Goal: Information Seeking & Learning: Learn about a topic

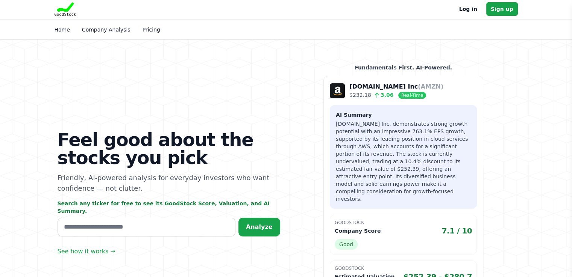
scroll to position [1, 0]
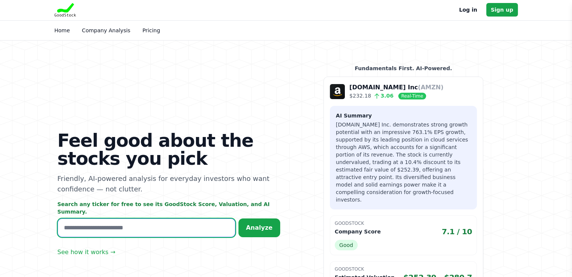
drag, startPoint x: 129, startPoint y: 221, endPoint x: 134, endPoint y: 225, distance: 5.9
click at [133, 224] on input "text" at bounding box center [147, 228] width 178 height 19
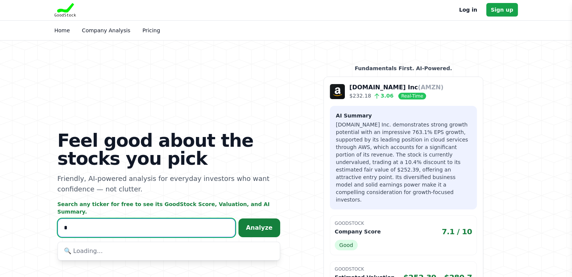
type input "*"
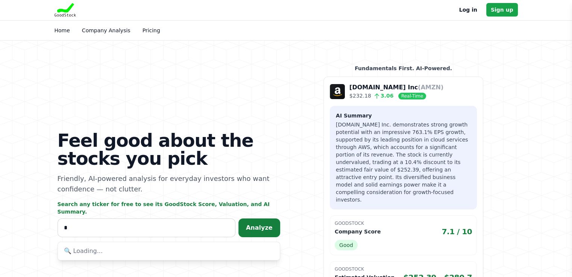
click at [266, 224] on span "Analyze" at bounding box center [259, 227] width 27 height 7
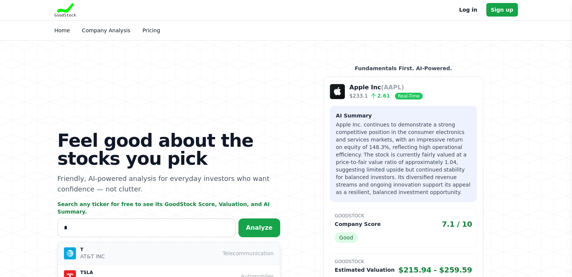
click at [87, 253] on p "AT&T INC" at bounding box center [92, 257] width 24 height 8
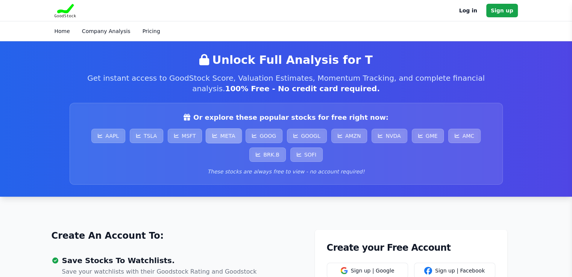
click at [224, 139] on link "META" at bounding box center [224, 136] width 36 height 15
click at [153, 137] on link "TSLA" at bounding box center [146, 136] width 35 height 15
click at [220, 115] on span "Or explore these popular stocks for free right now:" at bounding box center [290, 117] width 195 height 11
click at [307, 153] on link "SOFI" at bounding box center [306, 154] width 34 height 15
